Goal: Task Accomplishment & Management: Manage account settings

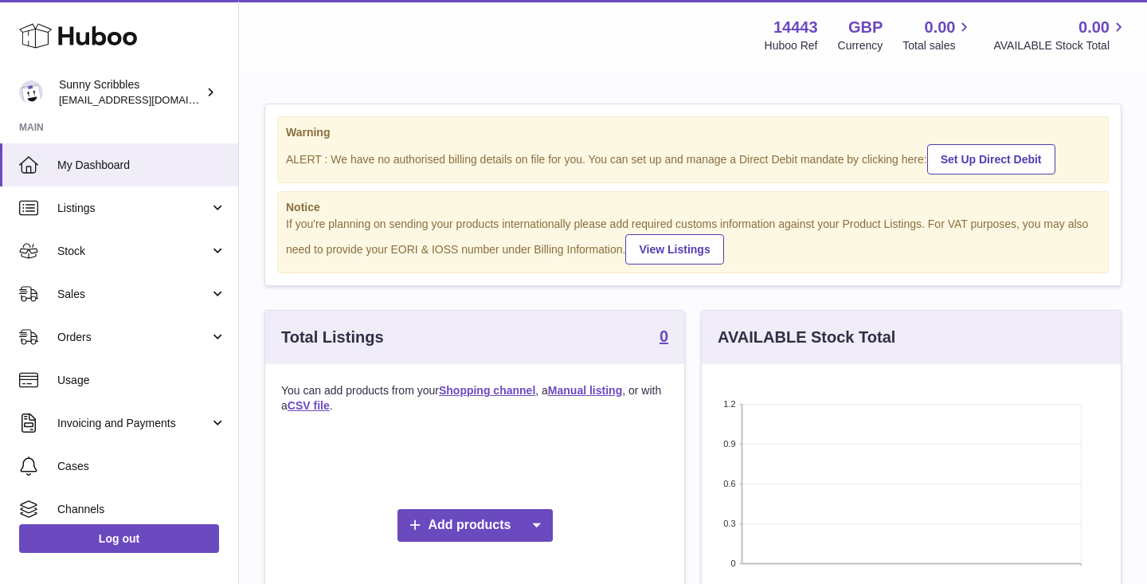
scroll to position [248, 419]
click at [680, 69] on div "Menu Huboo 14443 Huboo Ref GBP Currency 0.00 Total sales 0.00 AVAILABLE Stock T…" at bounding box center [693, 35] width 908 height 70
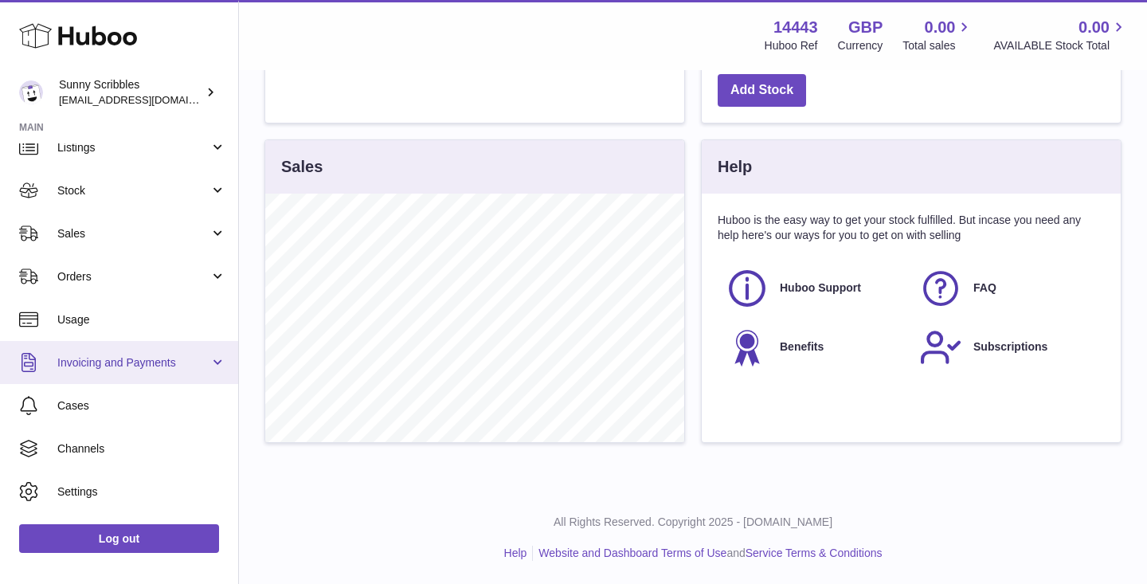
scroll to position [96, 0]
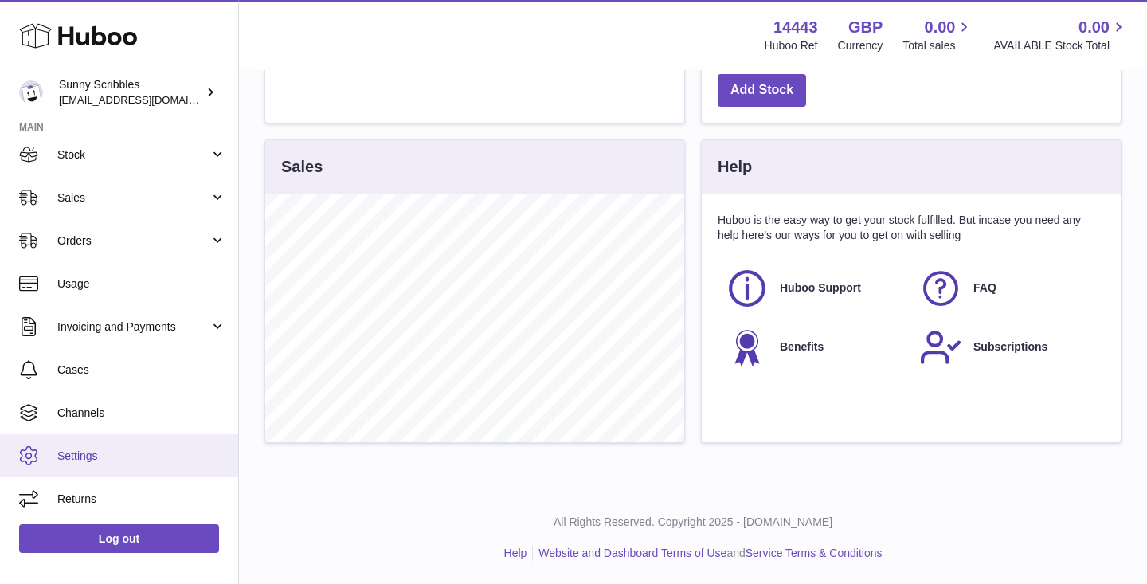
click at [96, 457] on span "Settings" at bounding box center [141, 455] width 169 height 15
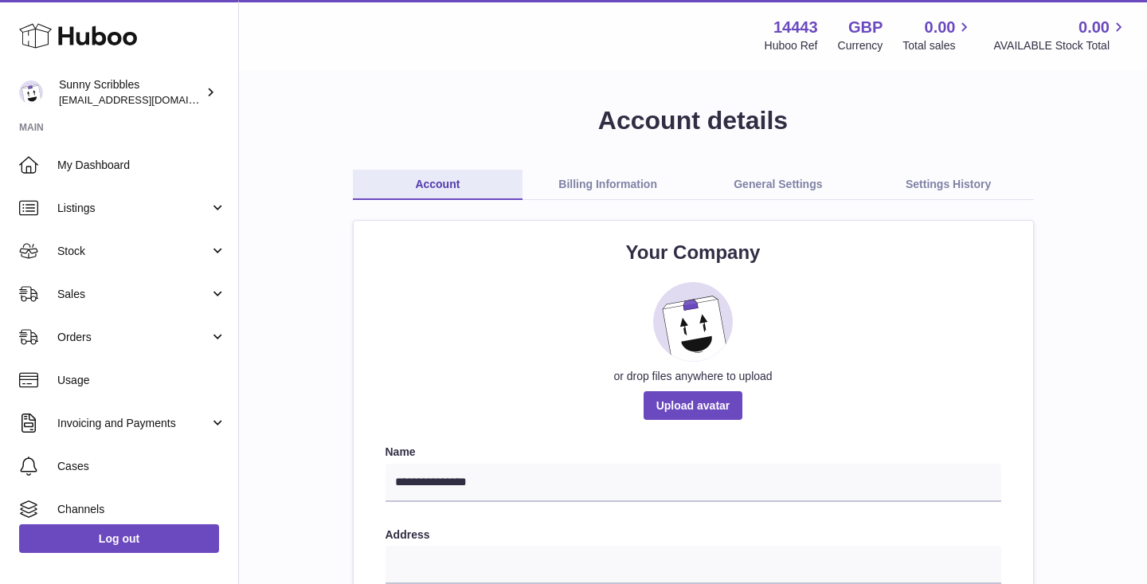
click at [765, 190] on link "General Settings" at bounding box center [778, 185] width 170 height 30
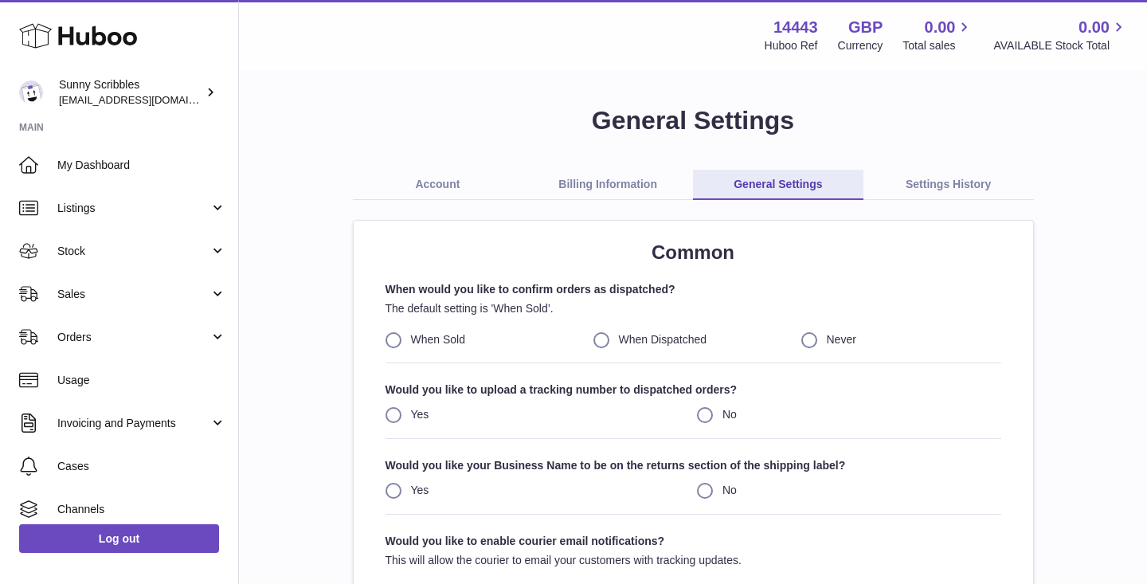
click at [618, 181] on link "Billing Information" at bounding box center [607, 185] width 170 height 30
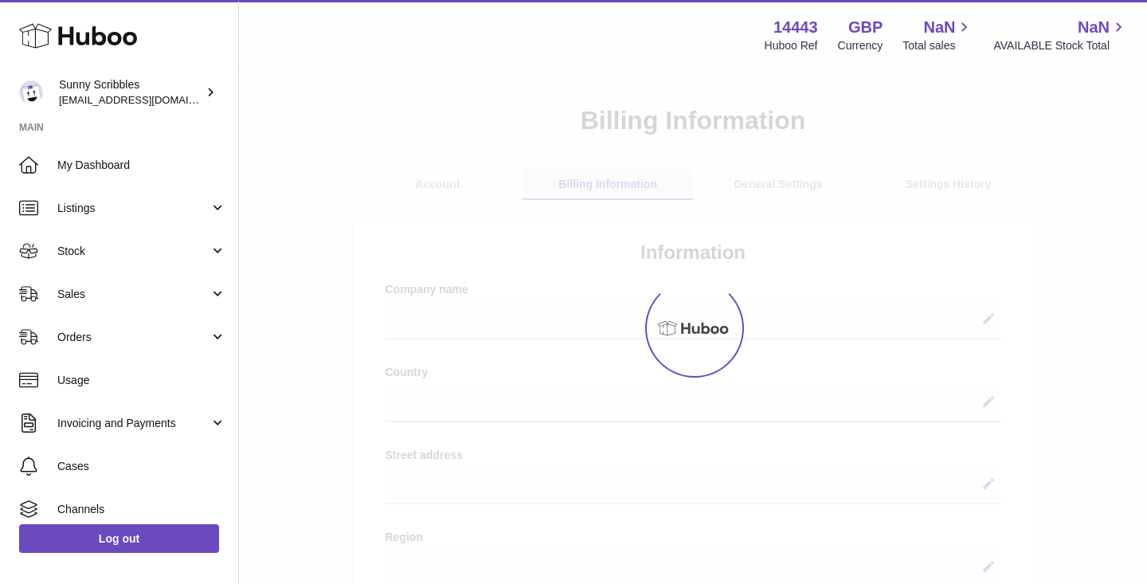
select select
